Goal: Task Accomplishment & Management: Use online tool/utility

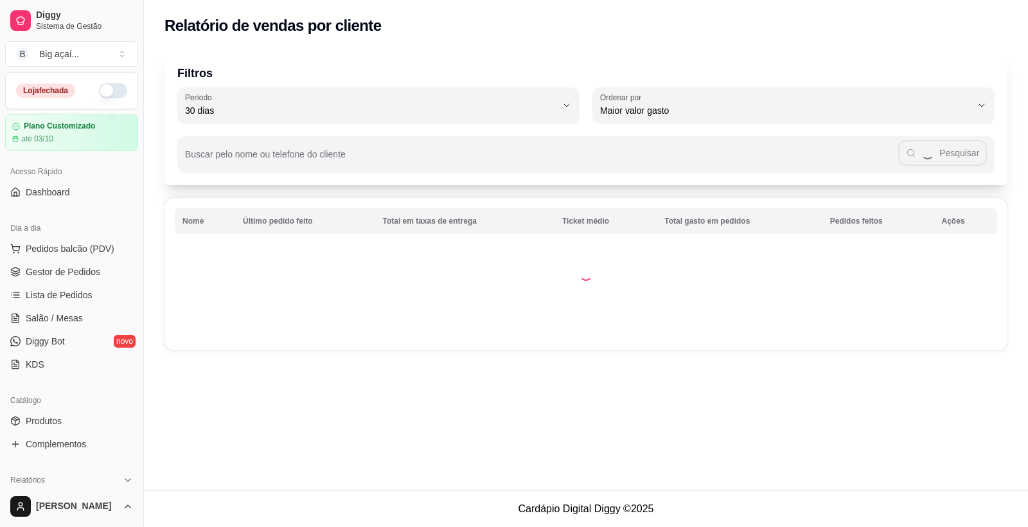
select select "30"
select select "HIGHEST_TOTAL_SPENT_WITH_ORDERS"
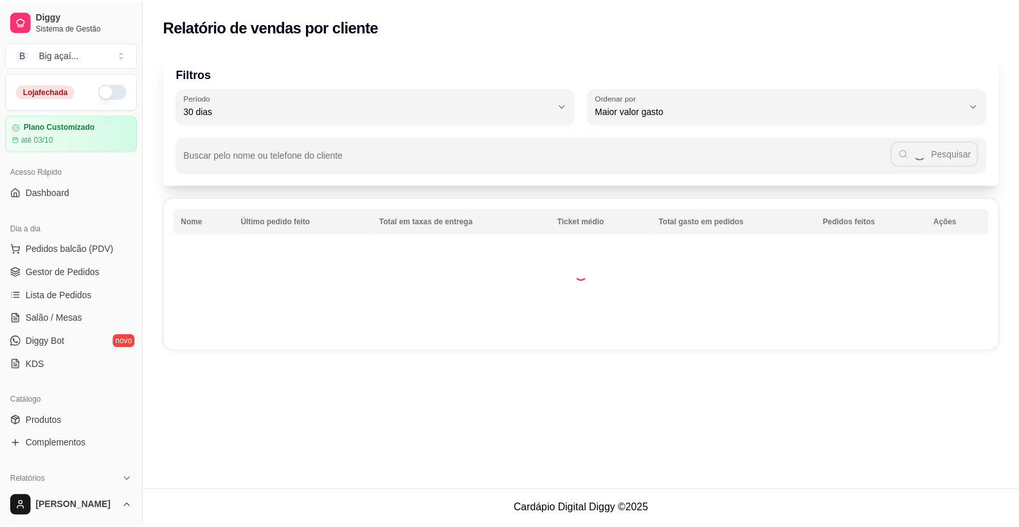
scroll to position [145, 0]
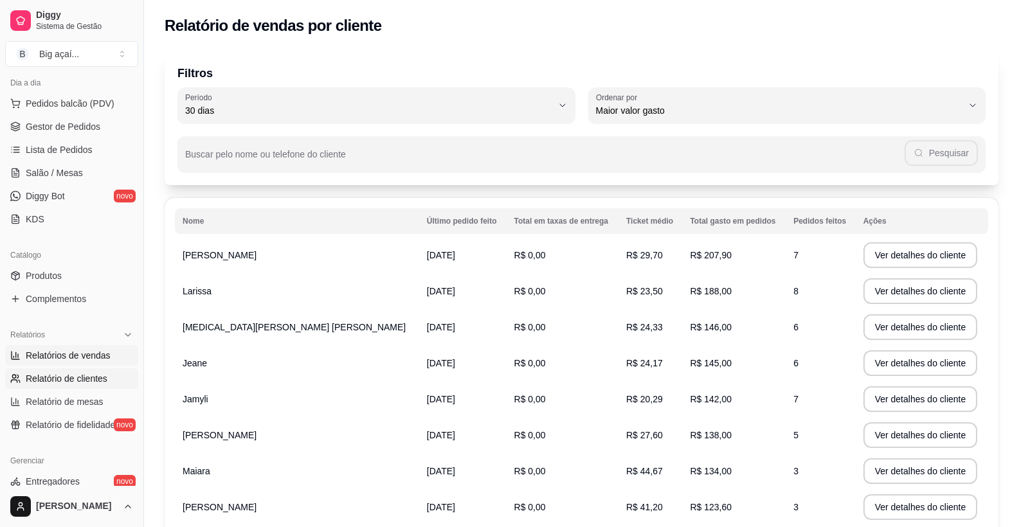
click at [60, 347] on link "Relatórios de vendas" at bounding box center [71, 355] width 133 height 21
select select "ALL"
select select "0"
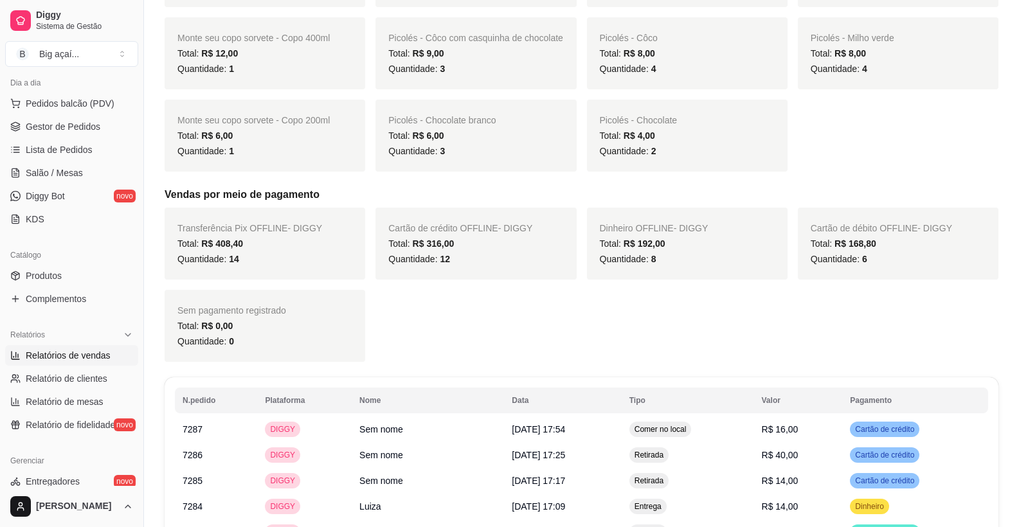
scroll to position [637, 0]
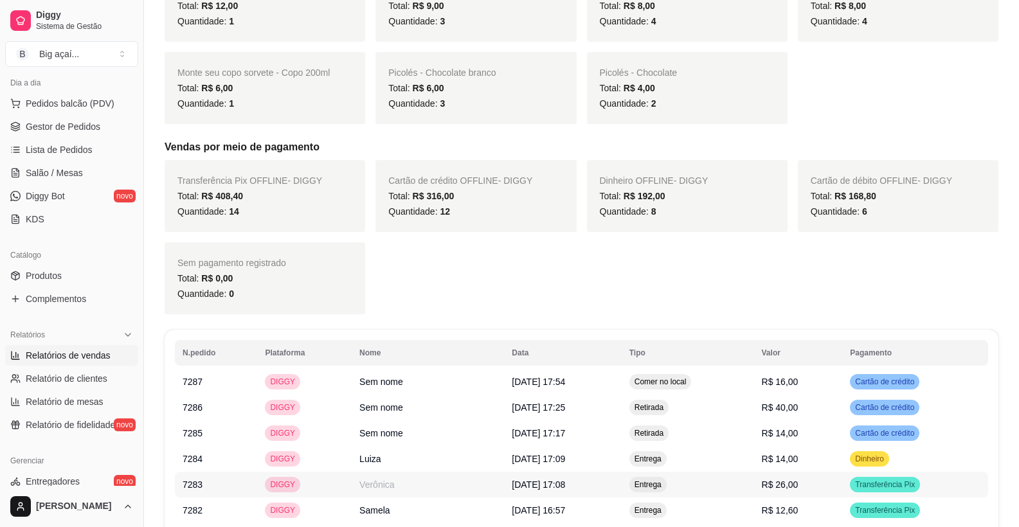
click at [352, 479] on td "Verônica" at bounding box center [428, 485] width 152 height 26
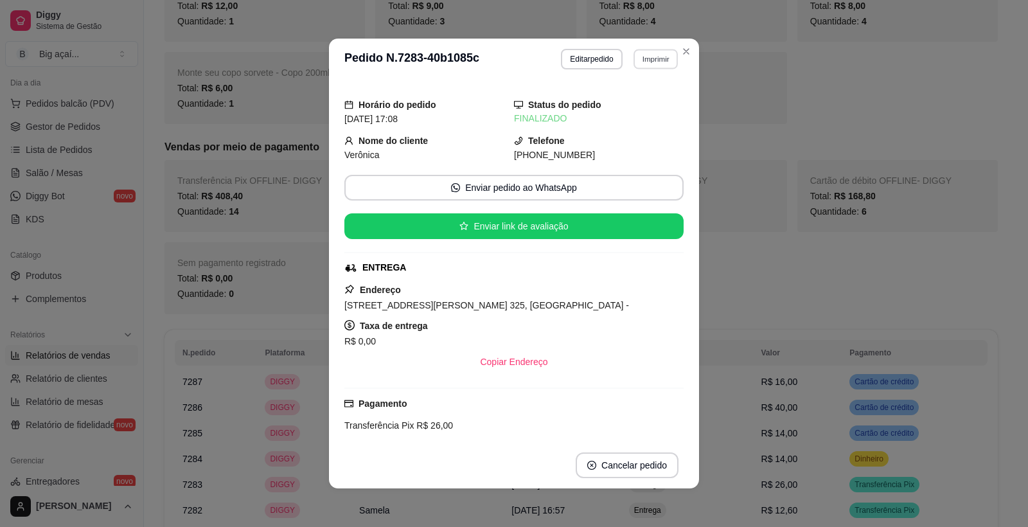
click at [654, 60] on button "Imprimir" at bounding box center [656, 59] width 44 height 20
click at [618, 102] on button "IMPRESSORA" at bounding box center [628, 104] width 93 height 21
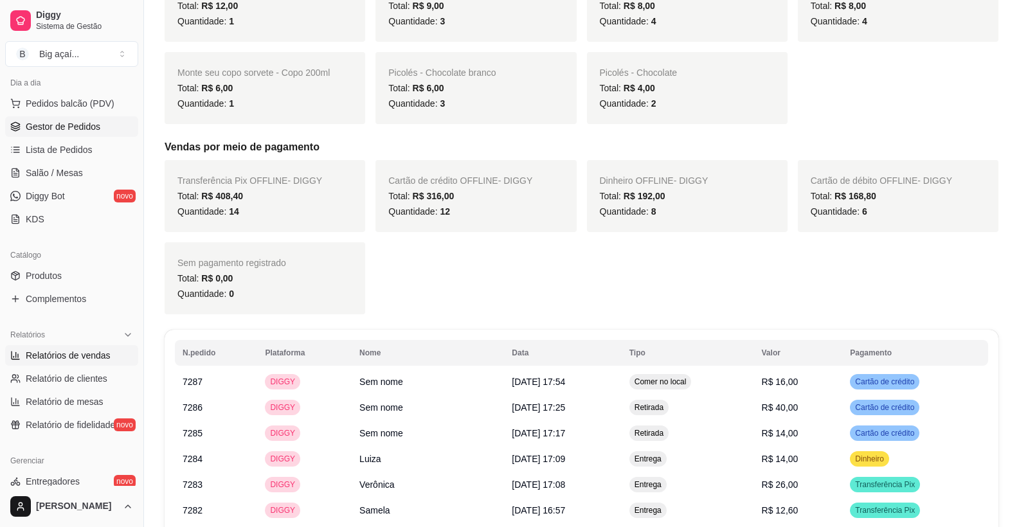
click at [45, 122] on span "Gestor de Pedidos" at bounding box center [63, 126] width 75 height 13
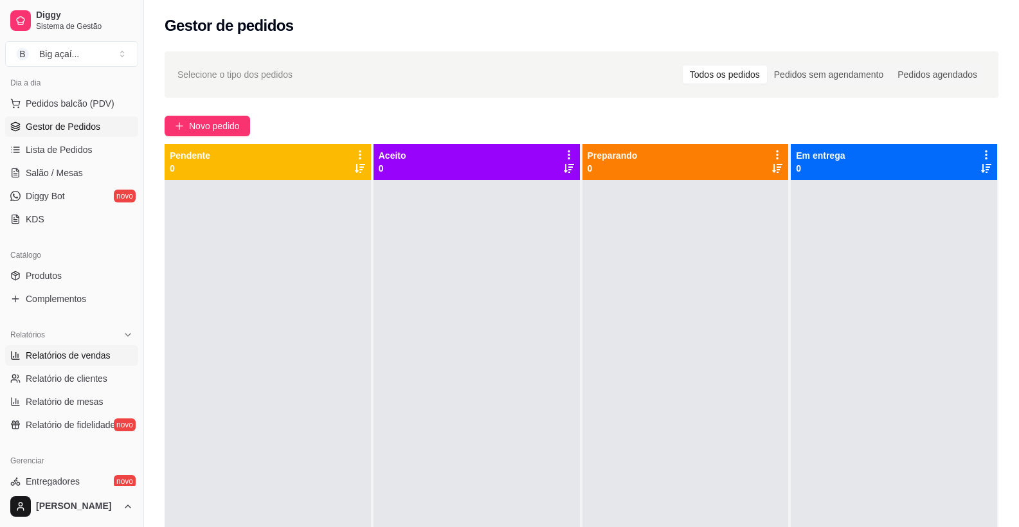
click at [74, 357] on span "Relatórios de vendas" at bounding box center [68, 355] width 85 height 13
select select "ALL"
select select "0"
